Goal: Information Seeking & Learning: Check status

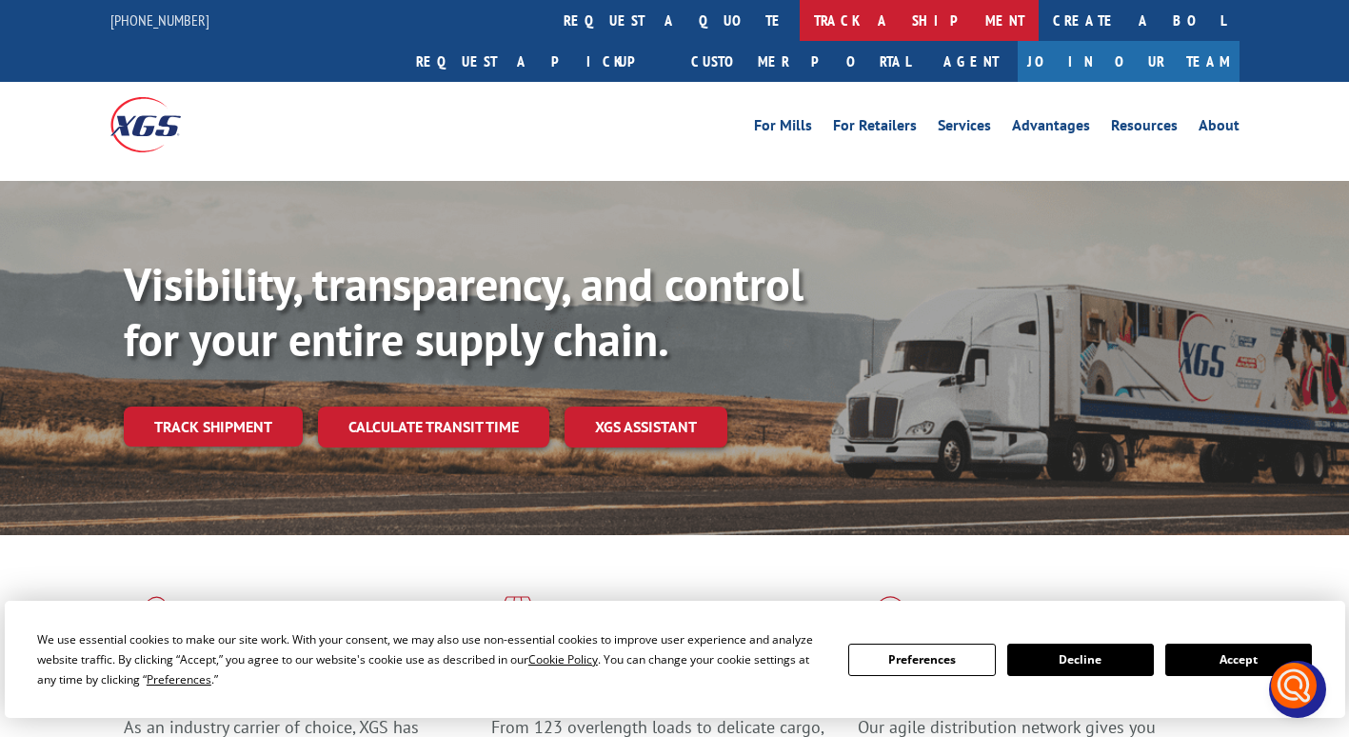
click at [800, 17] on link "track a shipment" at bounding box center [919, 20] width 239 height 41
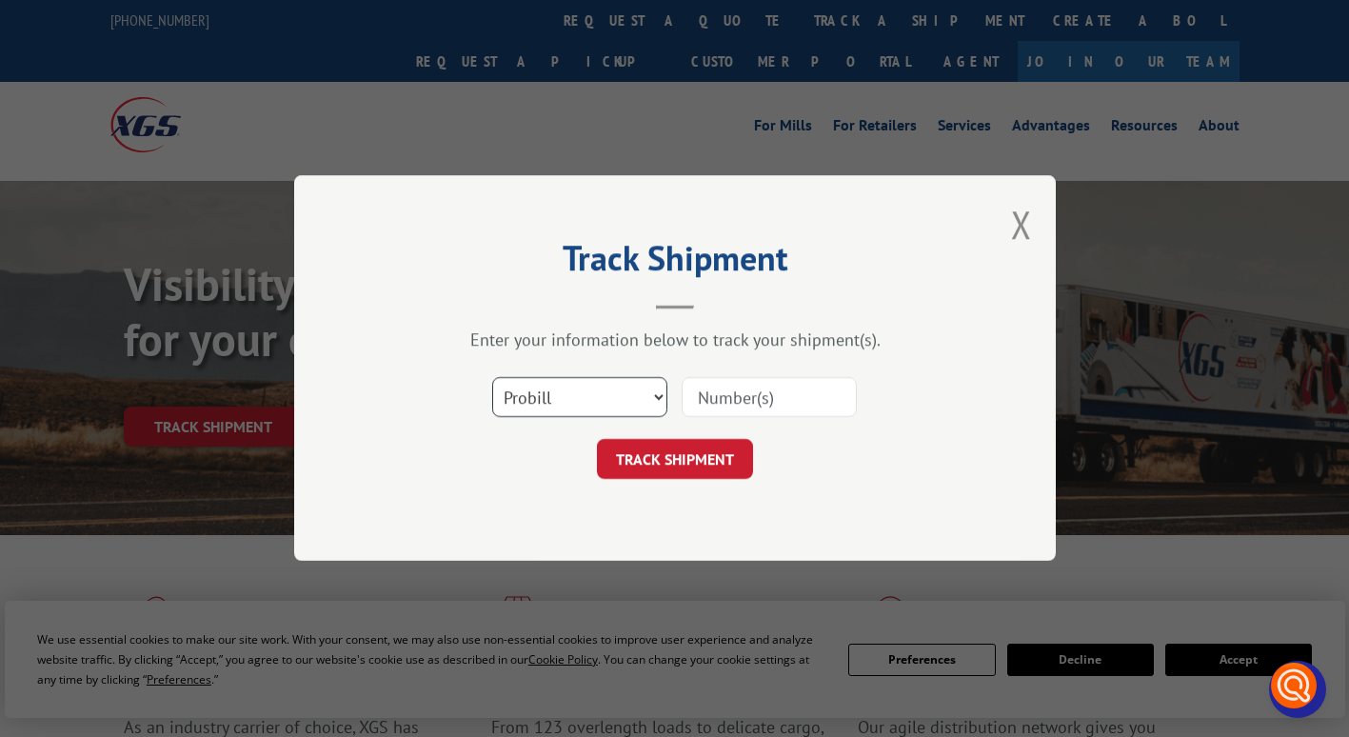
click at [651, 390] on select "Select category... Probill BOL PO" at bounding box center [579, 398] width 175 height 40
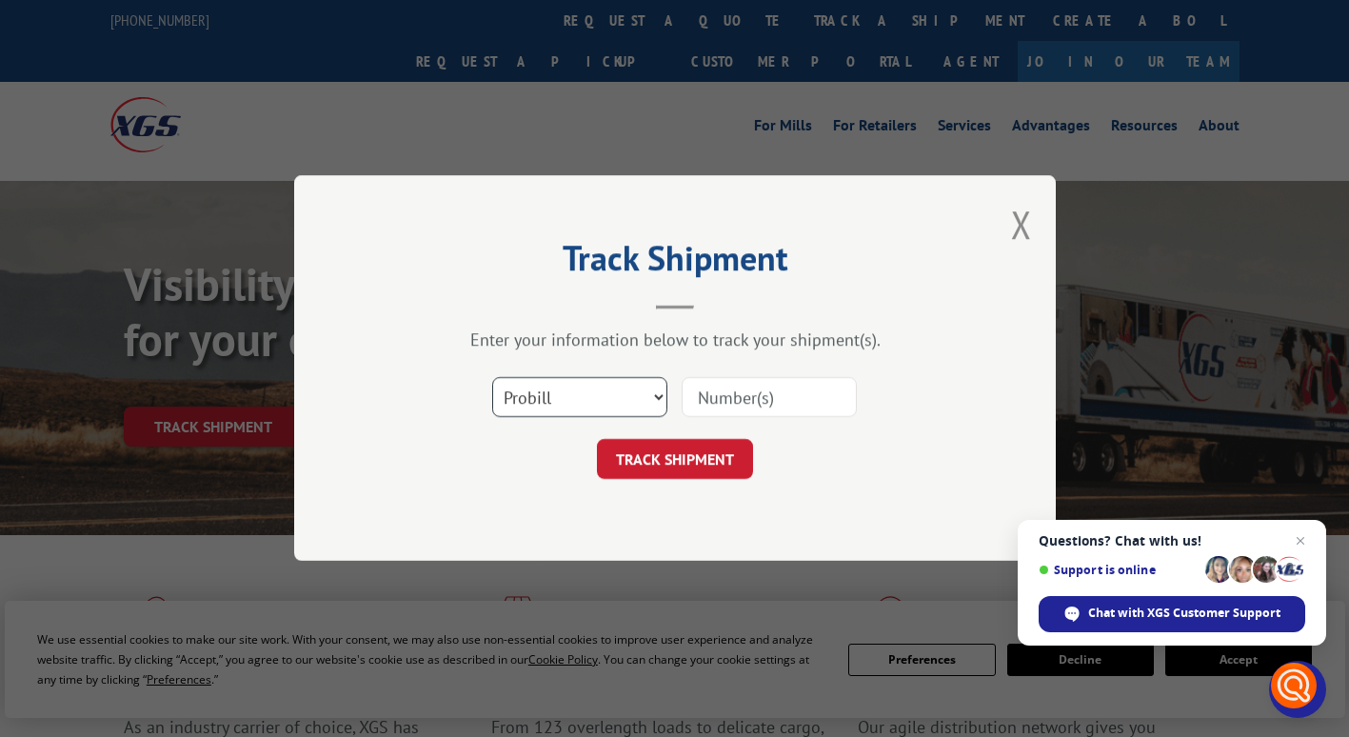
select select "bol"
click at [492, 378] on select "Select category... Probill BOL PO" at bounding box center [579, 398] width 175 height 40
click at [712, 406] on input at bounding box center [769, 398] width 175 height 40
paste input "5992082"
type input "5992082"
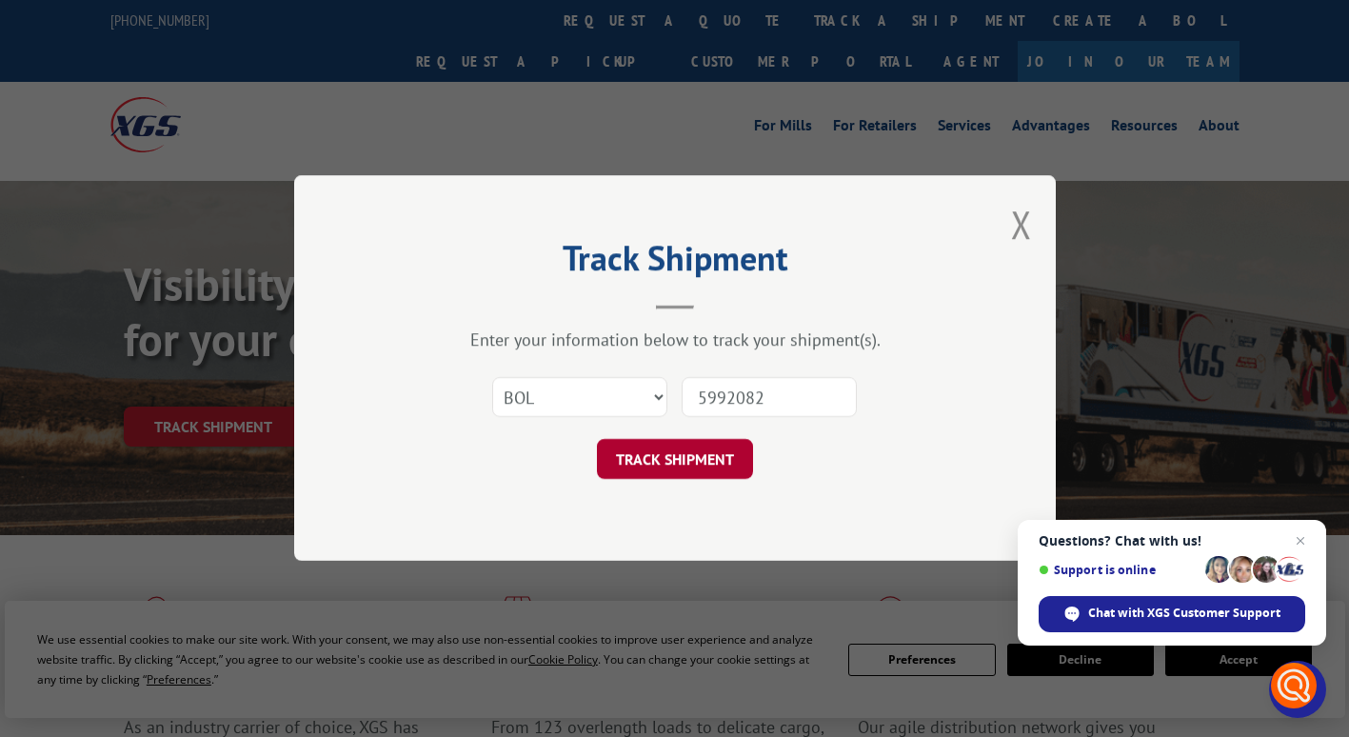
click at [664, 461] on button "TRACK SHIPMENT" at bounding box center [675, 460] width 156 height 40
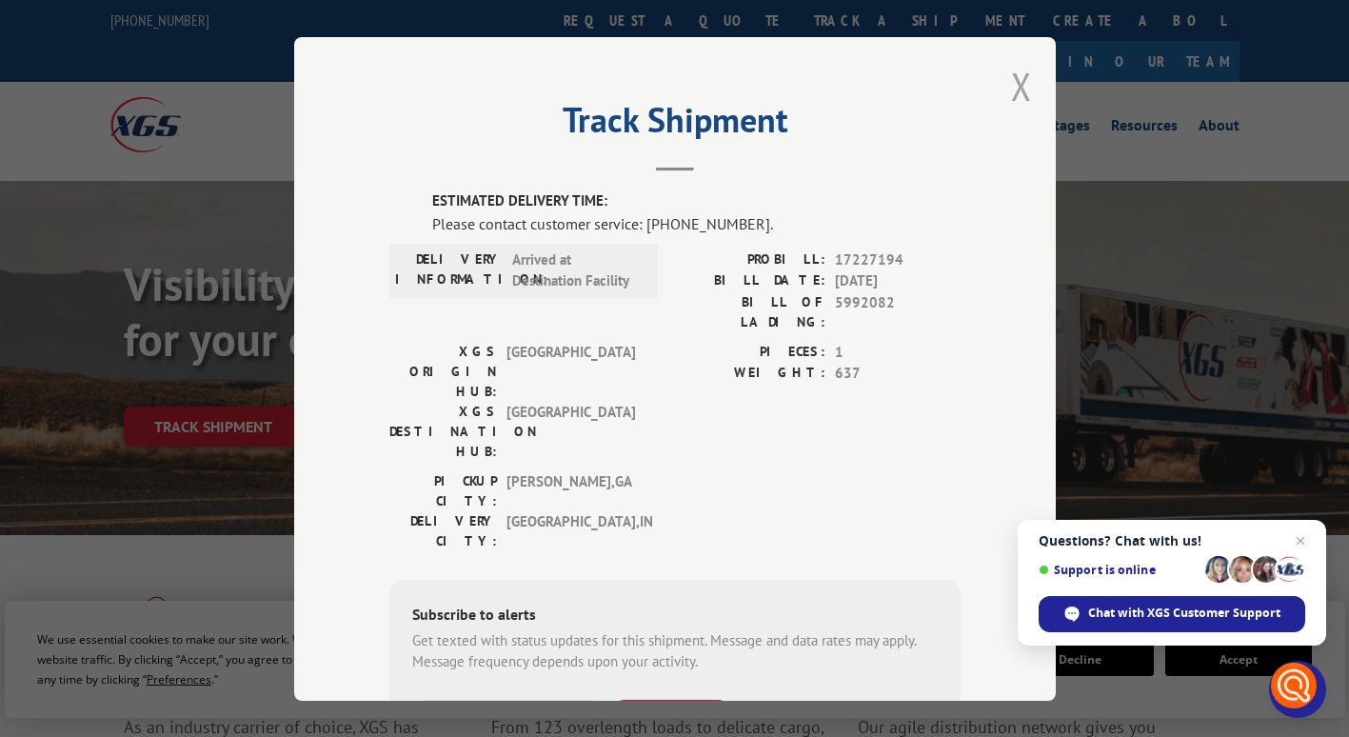
click at [1013, 82] on button "Close modal" at bounding box center [1021, 86] width 21 height 50
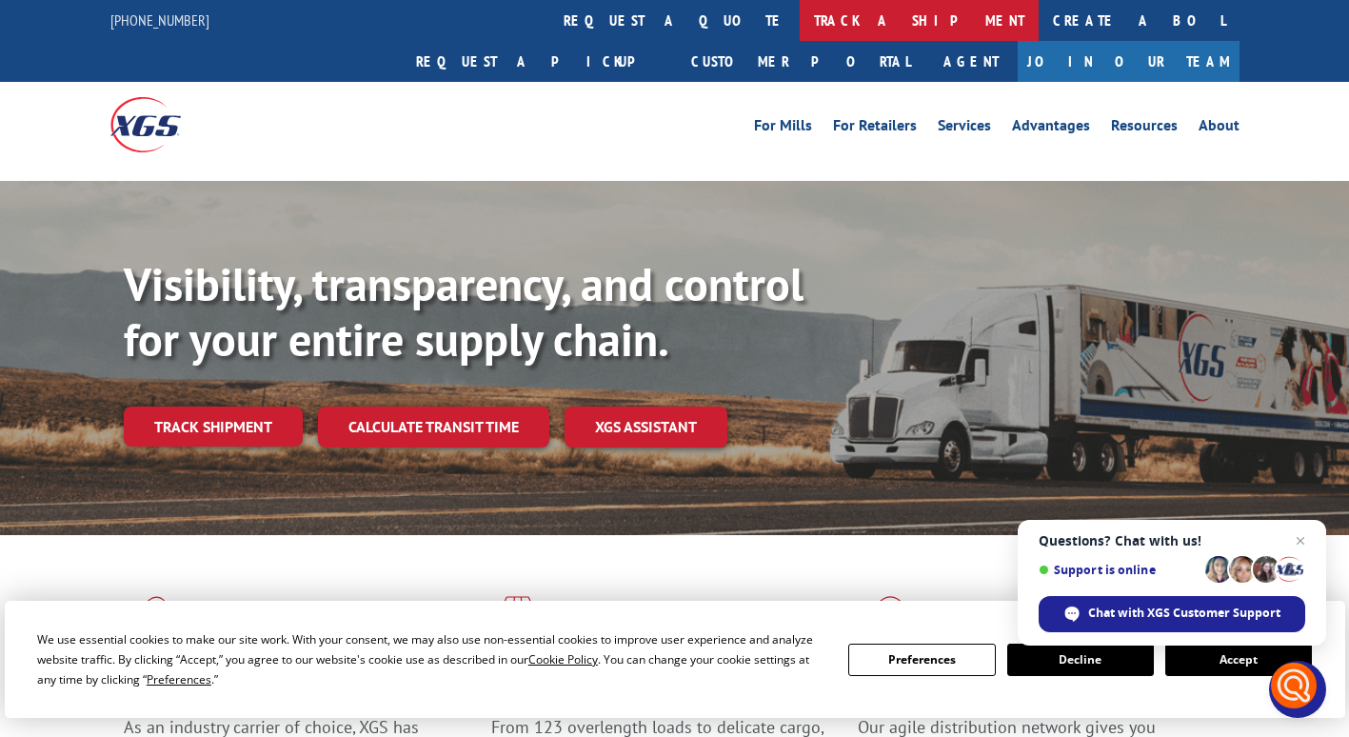
click at [800, 23] on link "track a shipment" at bounding box center [919, 20] width 239 height 41
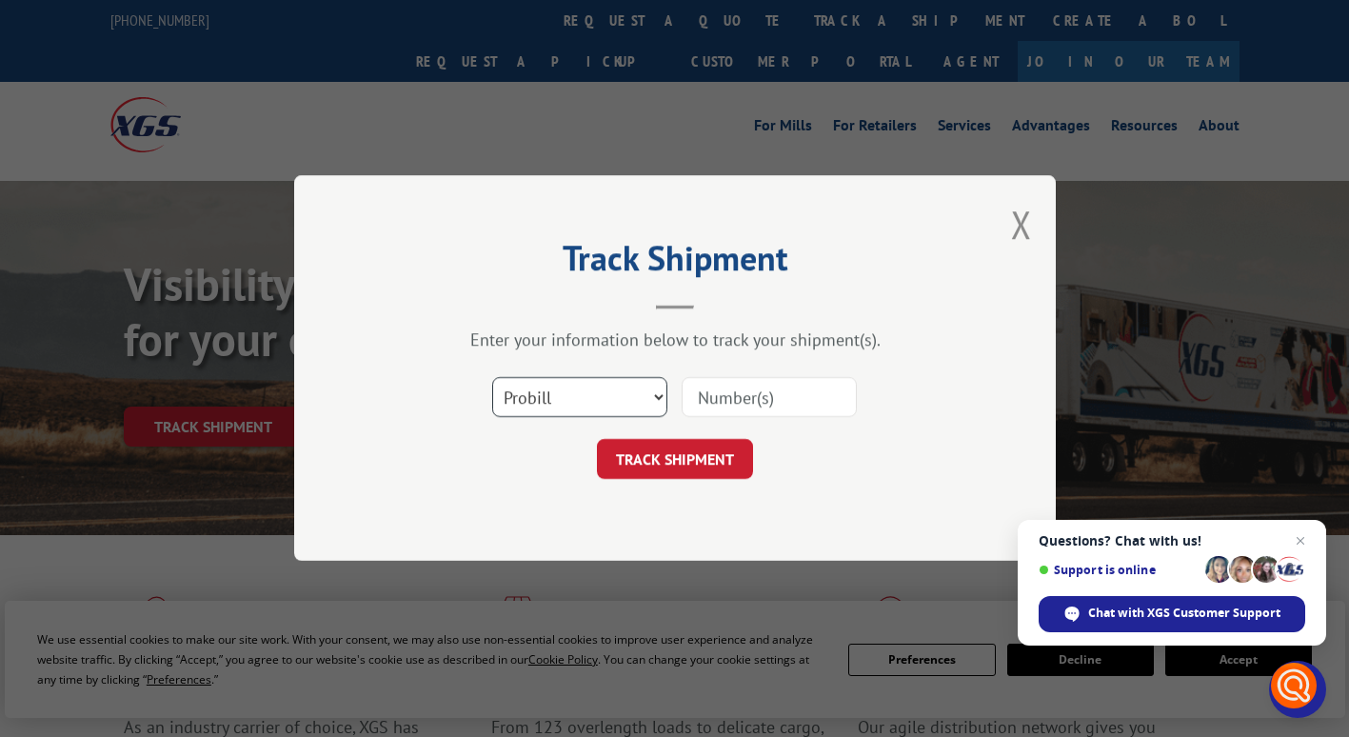
click at [593, 393] on select "Select category... Probill BOL PO" at bounding box center [579, 398] width 175 height 40
select select "bol"
click at [492, 378] on select "Select category... Probill BOL PO" at bounding box center [579, 398] width 175 height 40
click at [689, 399] on input at bounding box center [769, 398] width 175 height 40
paste input "5992082"
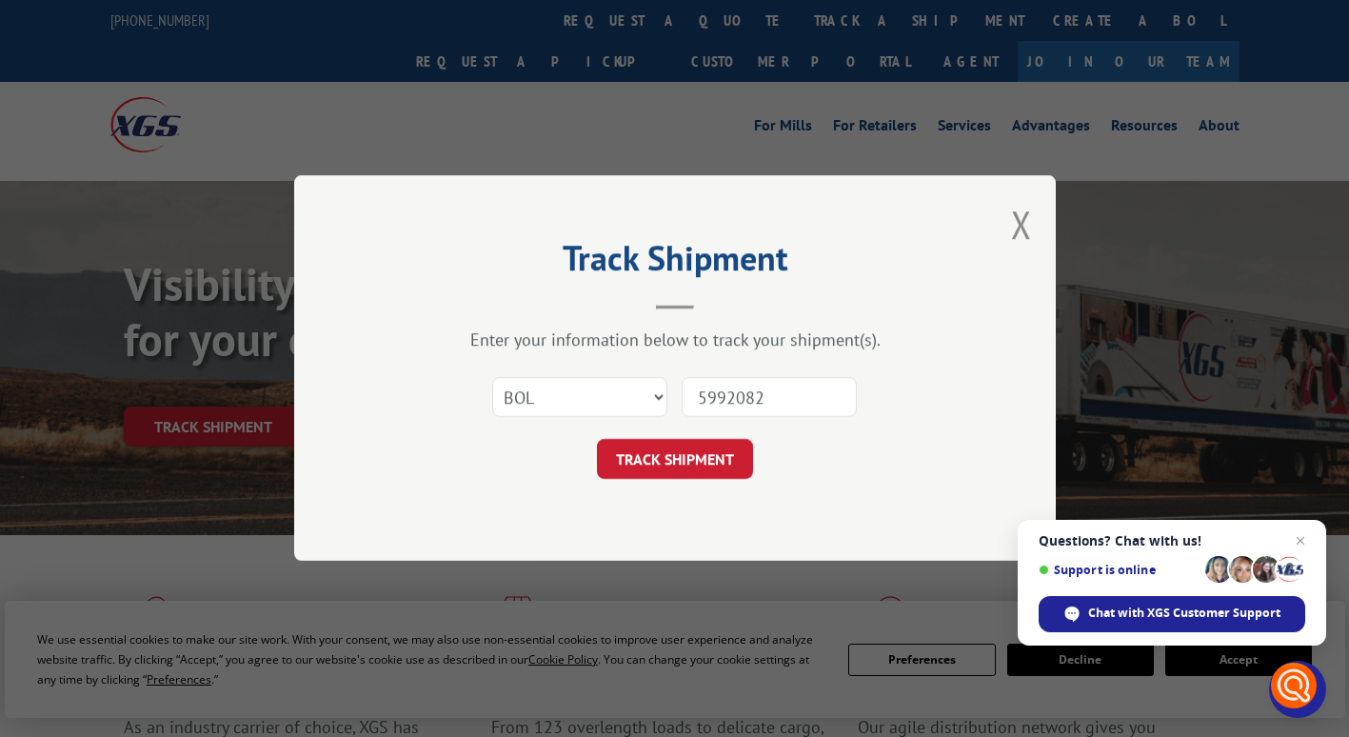
type input "5992082"
click at [692, 432] on form "Select category... Probill BOL PO 5992082 TRACK SHIPMENT" at bounding box center [674, 423] width 571 height 113
click at [695, 454] on button "TRACK SHIPMENT" at bounding box center [675, 460] width 156 height 40
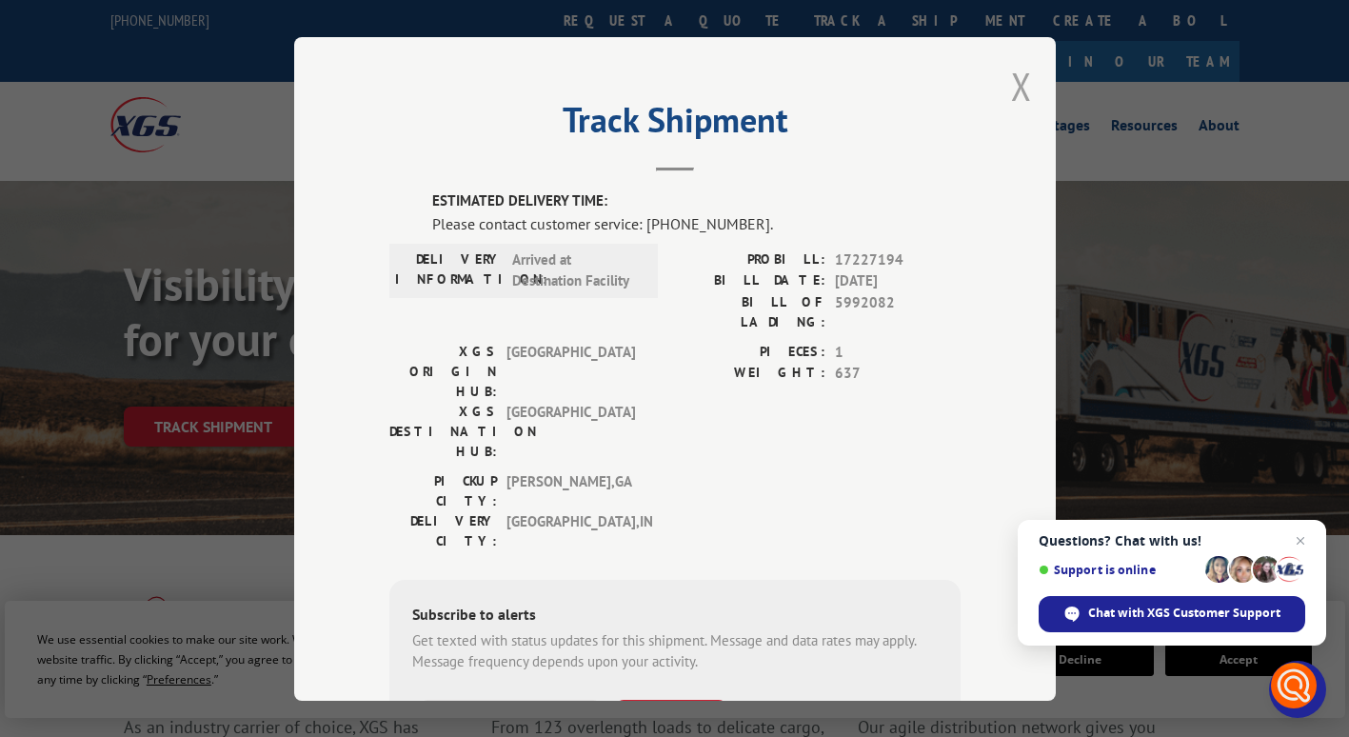
click at [1016, 90] on button "Close modal" at bounding box center [1021, 86] width 21 height 50
